Goal: Answer question/provide support

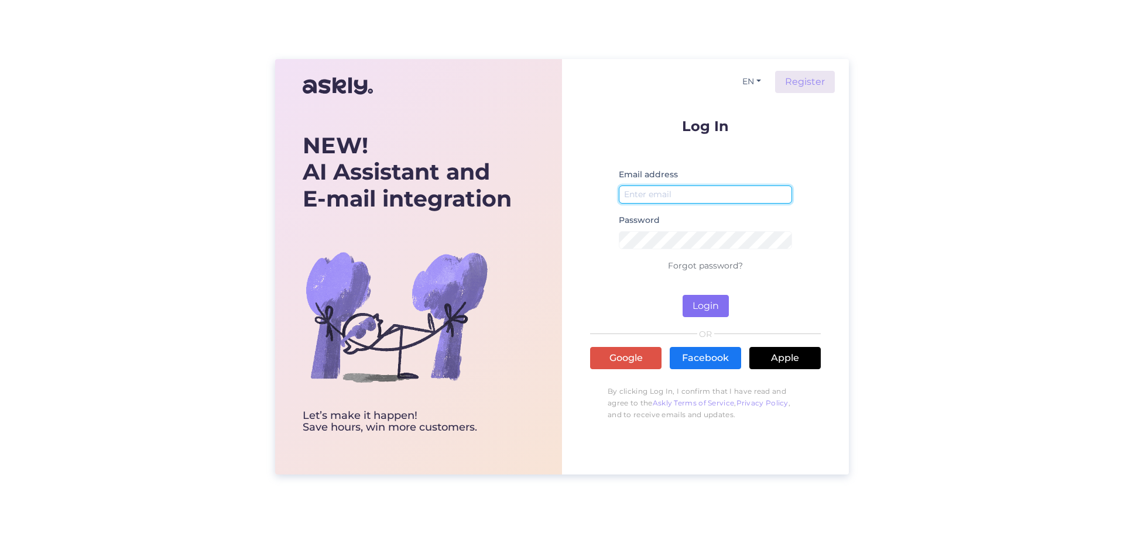
type input "[EMAIL_ADDRESS][DOMAIN_NAME]"
click at [706, 304] on button "Login" at bounding box center [705, 306] width 46 height 22
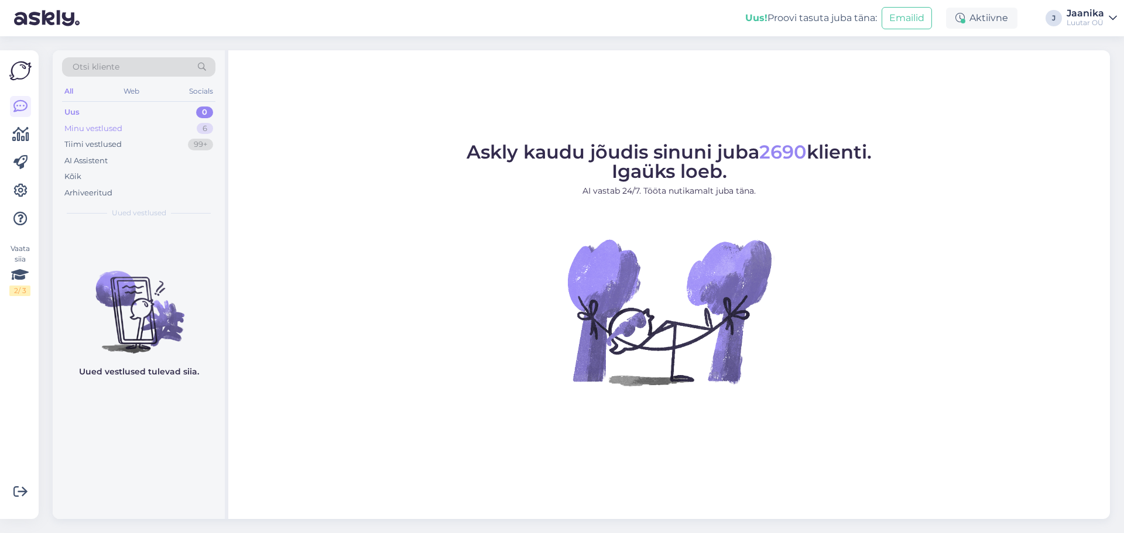
click at [112, 129] on div "Minu vestlused" at bounding box center [93, 129] width 58 height 12
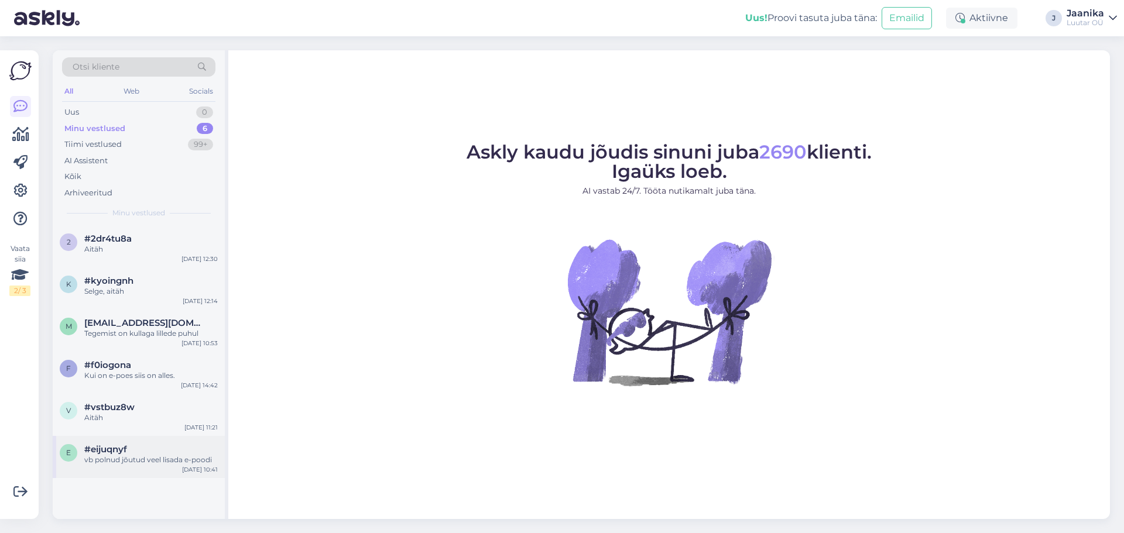
click at [146, 455] on div "vb polnud jõutud veel lisada e-poodi" at bounding box center [150, 460] width 133 height 11
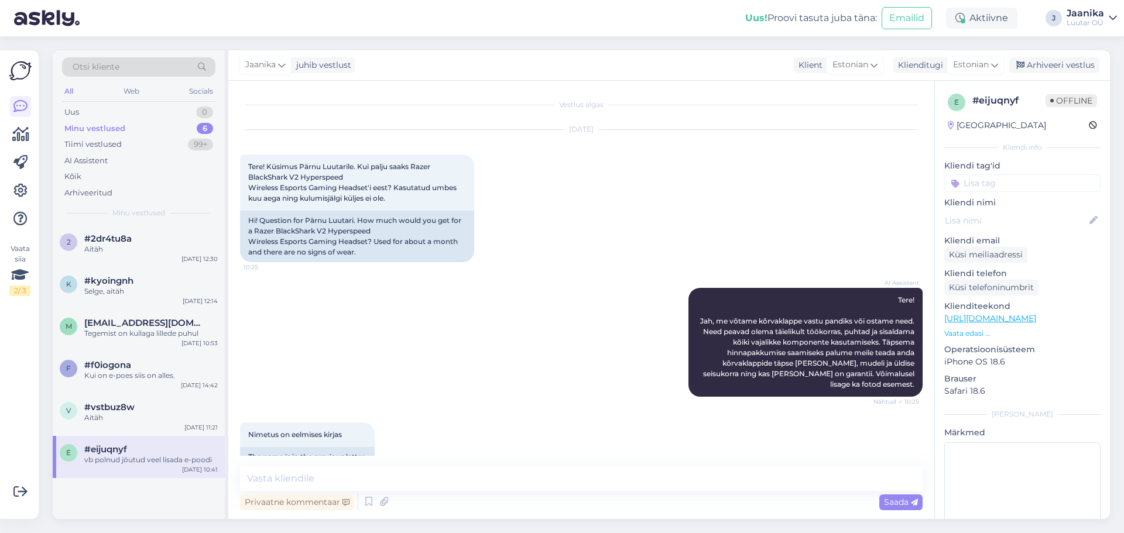
scroll to position [470, 0]
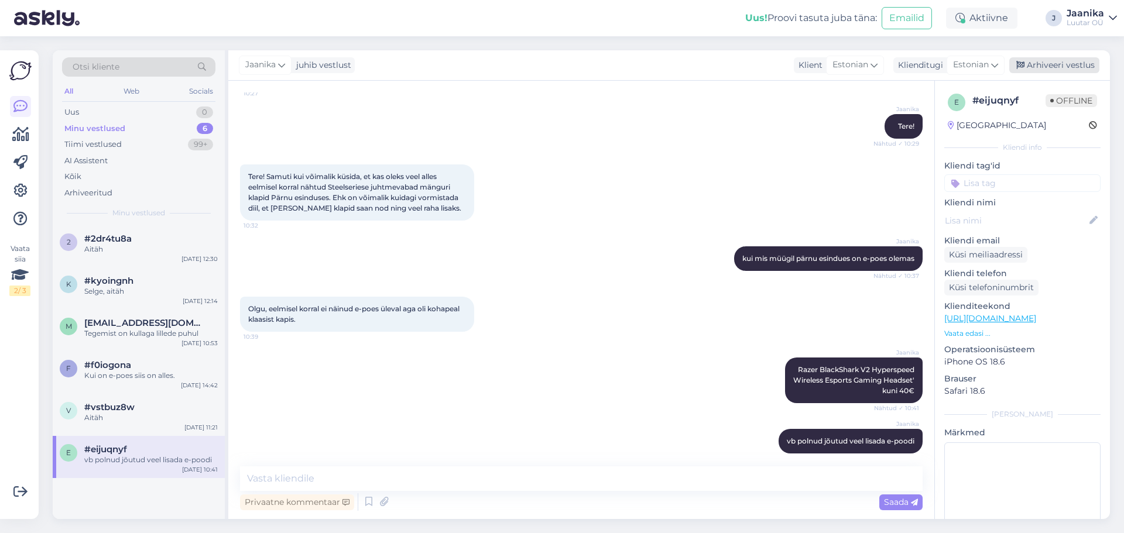
drag, startPoint x: 1051, startPoint y: 65, endPoint x: 964, endPoint y: 94, distance: 91.2
click at [1049, 65] on div "Arhiveeri vestlus" at bounding box center [1054, 65] width 90 height 16
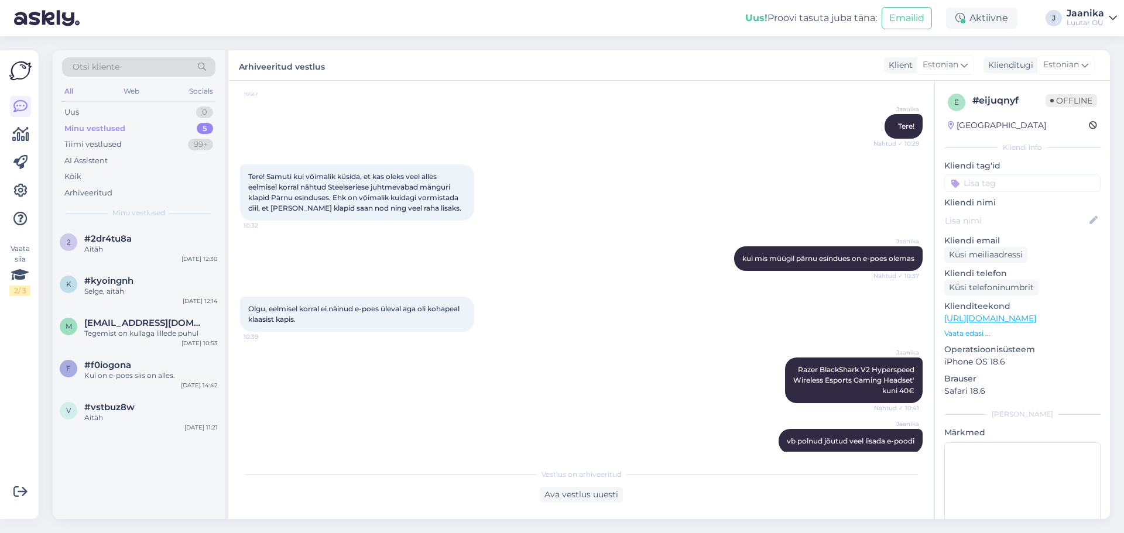
drag, startPoint x: 134, startPoint y: 421, endPoint x: 239, endPoint y: 392, distance: 109.5
click at [140, 418] on div "Aitäh" at bounding box center [150, 418] width 133 height 11
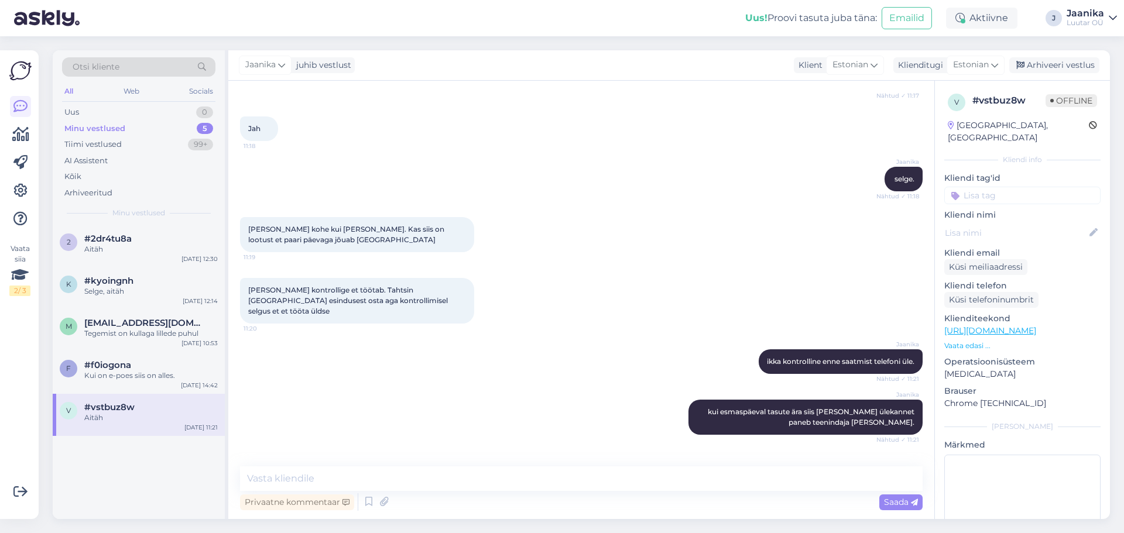
drag, startPoint x: 1059, startPoint y: 65, endPoint x: 1007, endPoint y: 81, distance: 54.4
click at [1056, 66] on div "Arhiveeri vestlus" at bounding box center [1054, 65] width 90 height 16
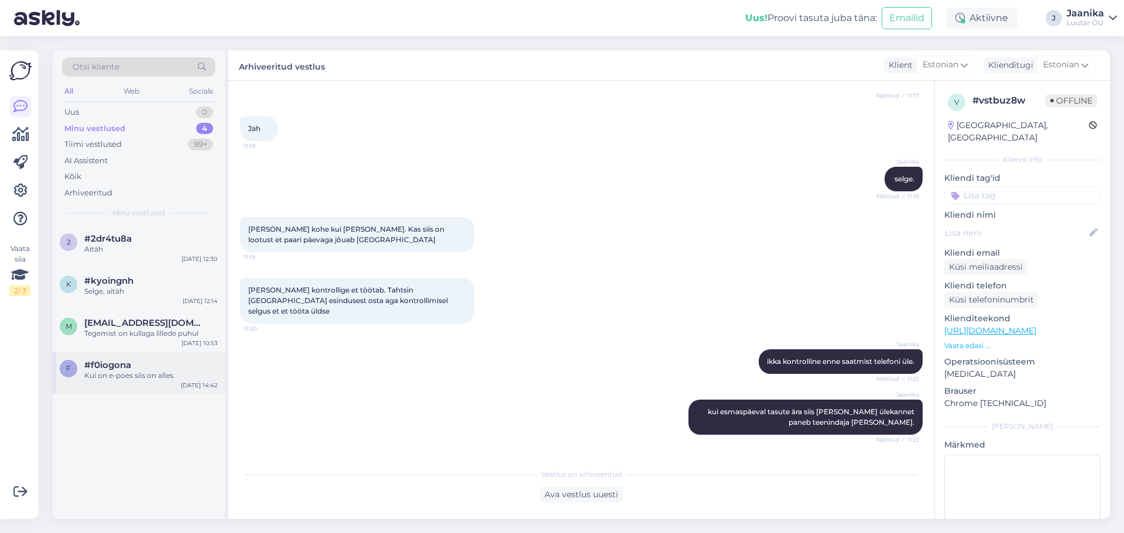
click at [162, 367] on div "#f0iogona" at bounding box center [150, 365] width 133 height 11
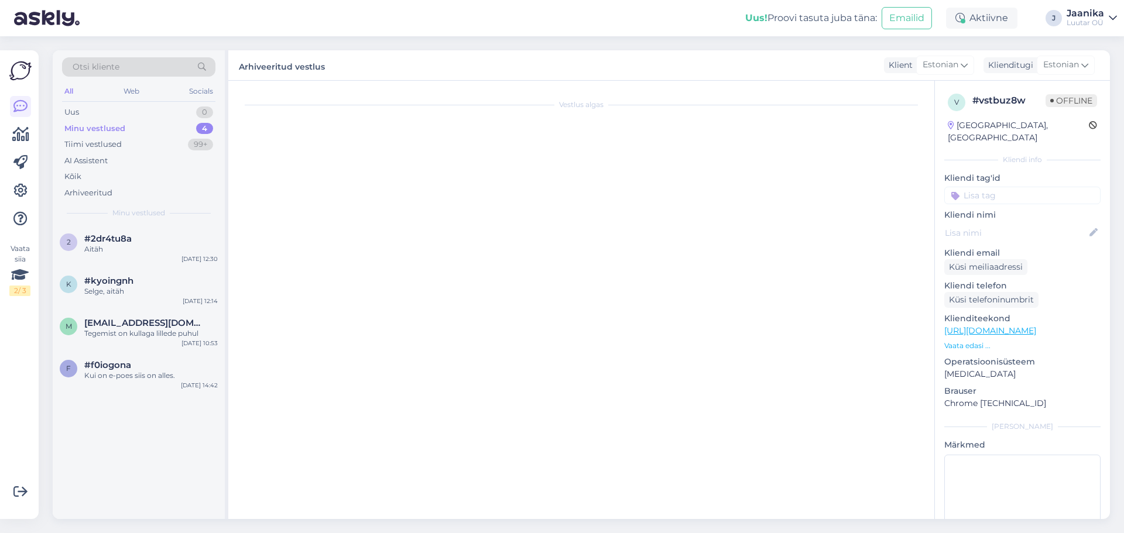
scroll to position [1619, 0]
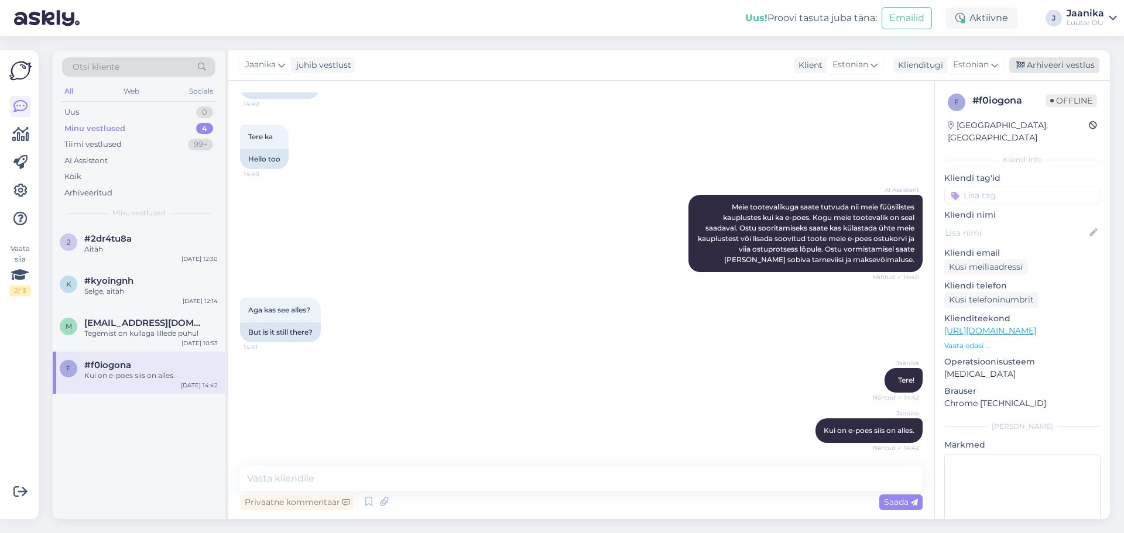
click at [1056, 67] on div "Arhiveeri vestlus" at bounding box center [1054, 65] width 90 height 16
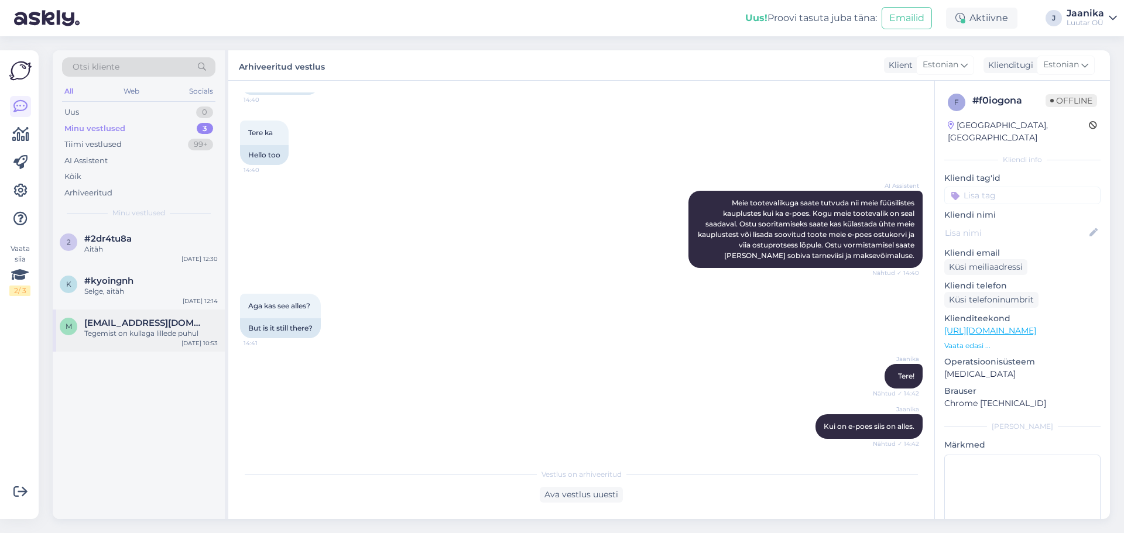
drag, startPoint x: 170, startPoint y: 330, endPoint x: 222, endPoint y: 324, distance: 51.8
click at [171, 330] on div "Tegemist on kullaga lillede puhul" at bounding box center [150, 333] width 133 height 11
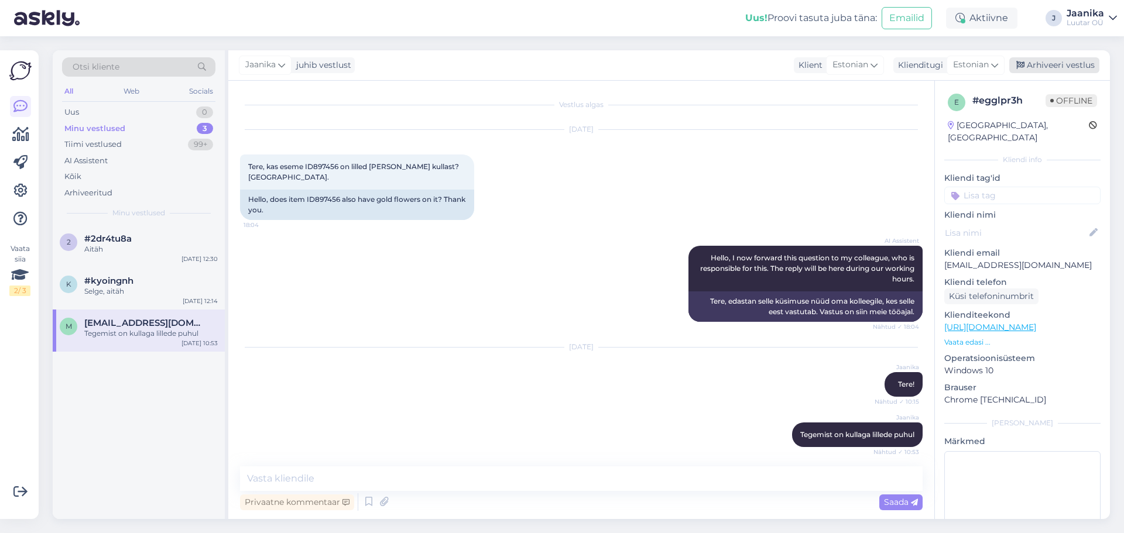
click at [1045, 66] on div "Arhiveeri vestlus" at bounding box center [1054, 65] width 90 height 16
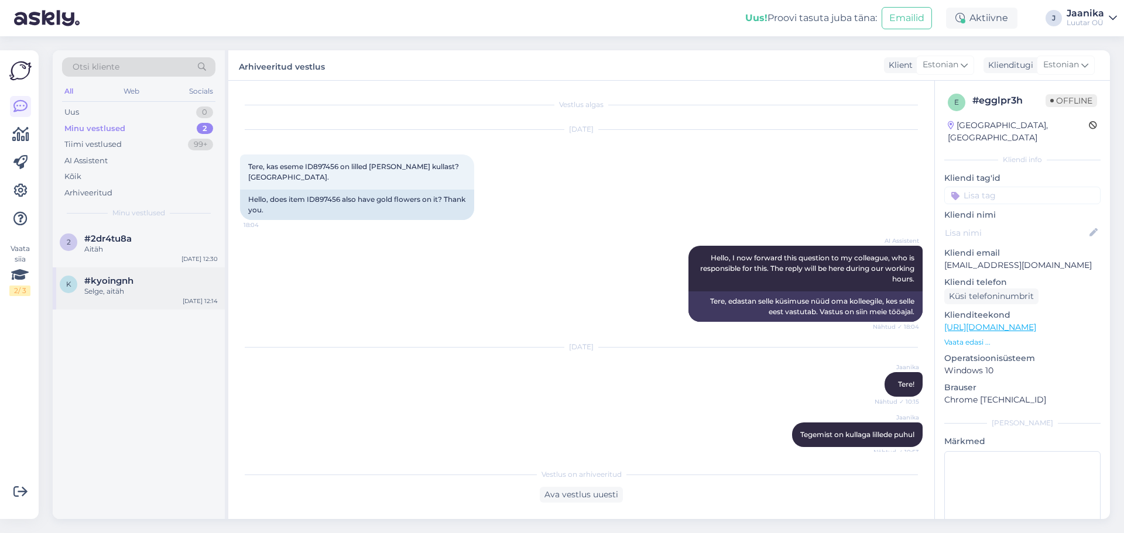
click at [140, 283] on div "#kyoingnh" at bounding box center [150, 281] width 133 height 11
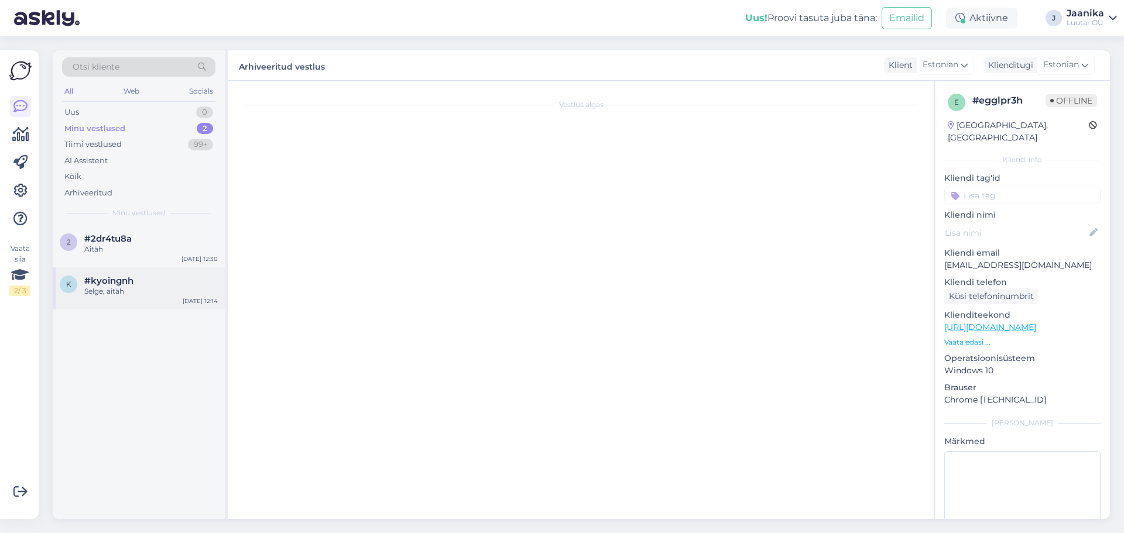
scroll to position [215, 0]
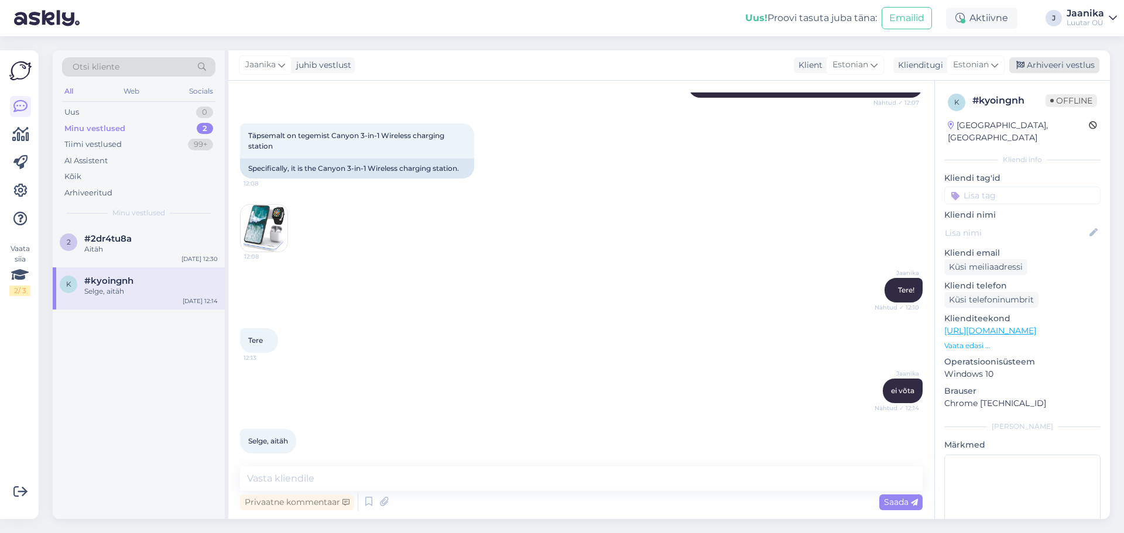
drag, startPoint x: 1076, startPoint y: 63, endPoint x: 1068, endPoint y: 64, distance: 8.3
click at [1073, 63] on div "Arhiveeri vestlus" at bounding box center [1054, 65] width 90 height 16
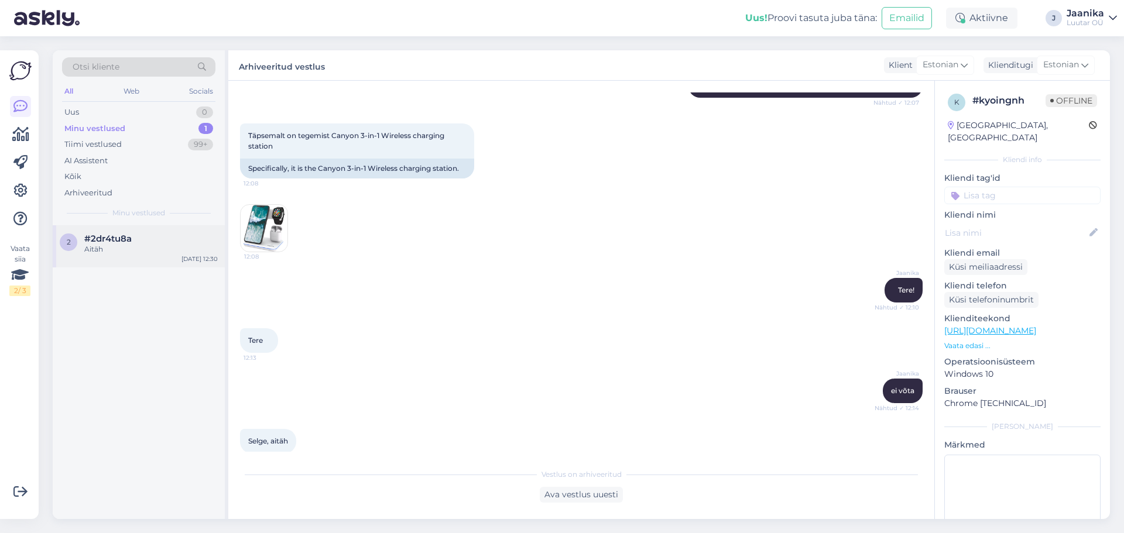
drag, startPoint x: 105, startPoint y: 250, endPoint x: 194, endPoint y: 246, distance: 89.1
click at [109, 248] on div "Aitäh" at bounding box center [150, 249] width 133 height 11
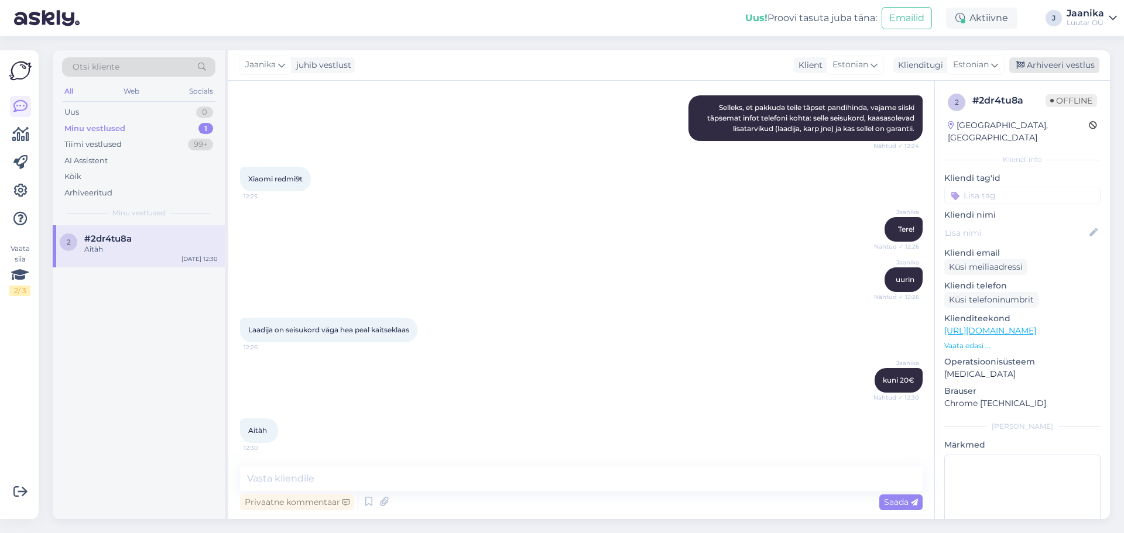
click at [1040, 66] on div "Arhiveeri vestlus" at bounding box center [1054, 65] width 90 height 16
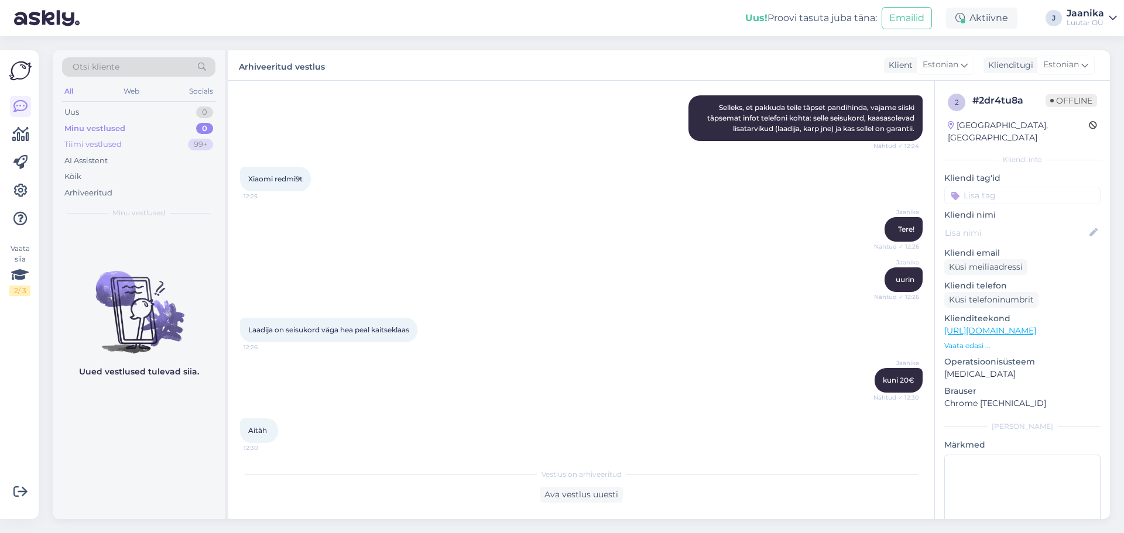
click at [94, 142] on div "Tiimi vestlused" at bounding box center [92, 145] width 57 height 12
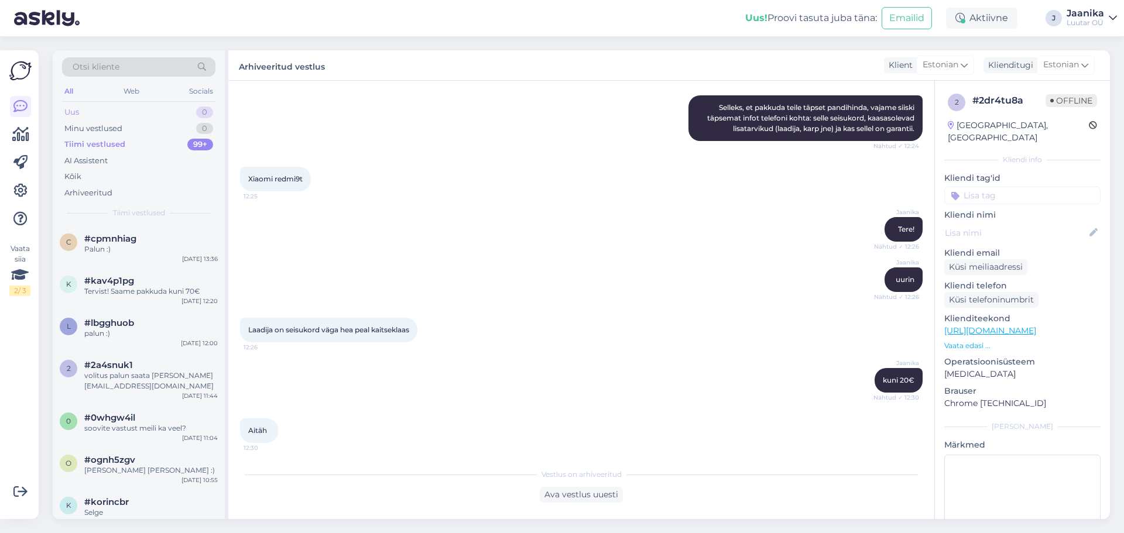
click at [80, 107] on div "Uus 0" at bounding box center [138, 112] width 153 height 16
